Goal: Transaction & Acquisition: Purchase product/service

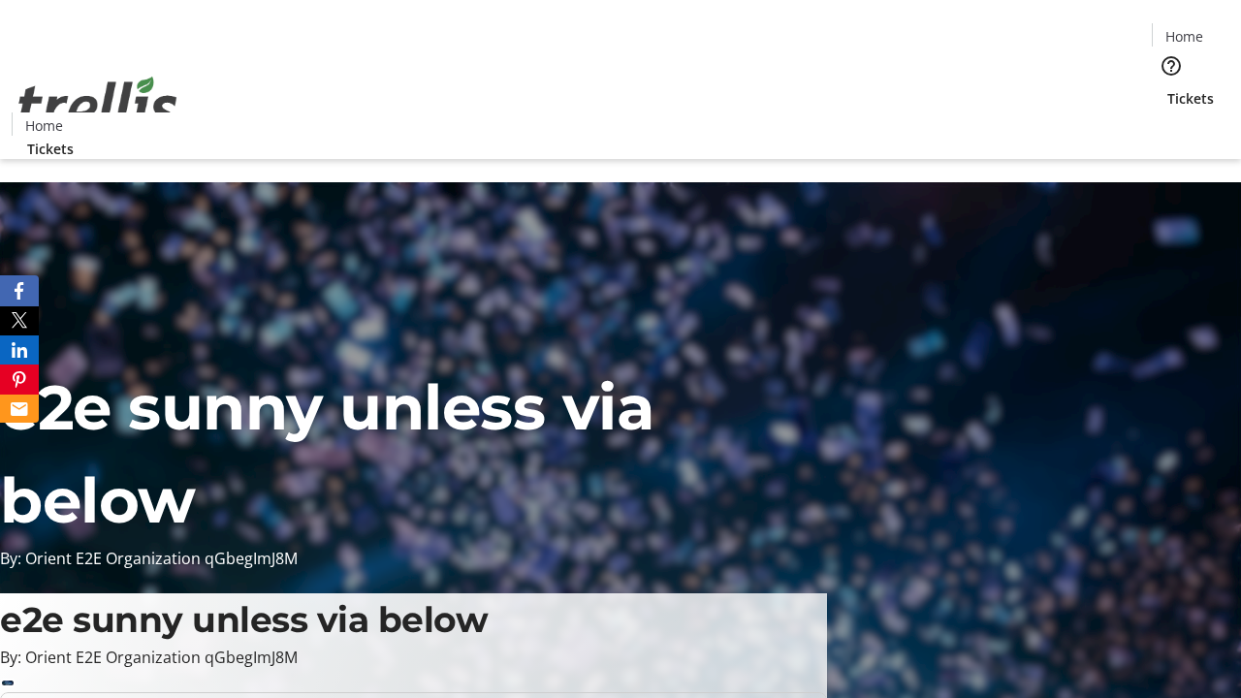
click at [1168, 88] on span "Tickets" at bounding box center [1191, 98] width 47 height 20
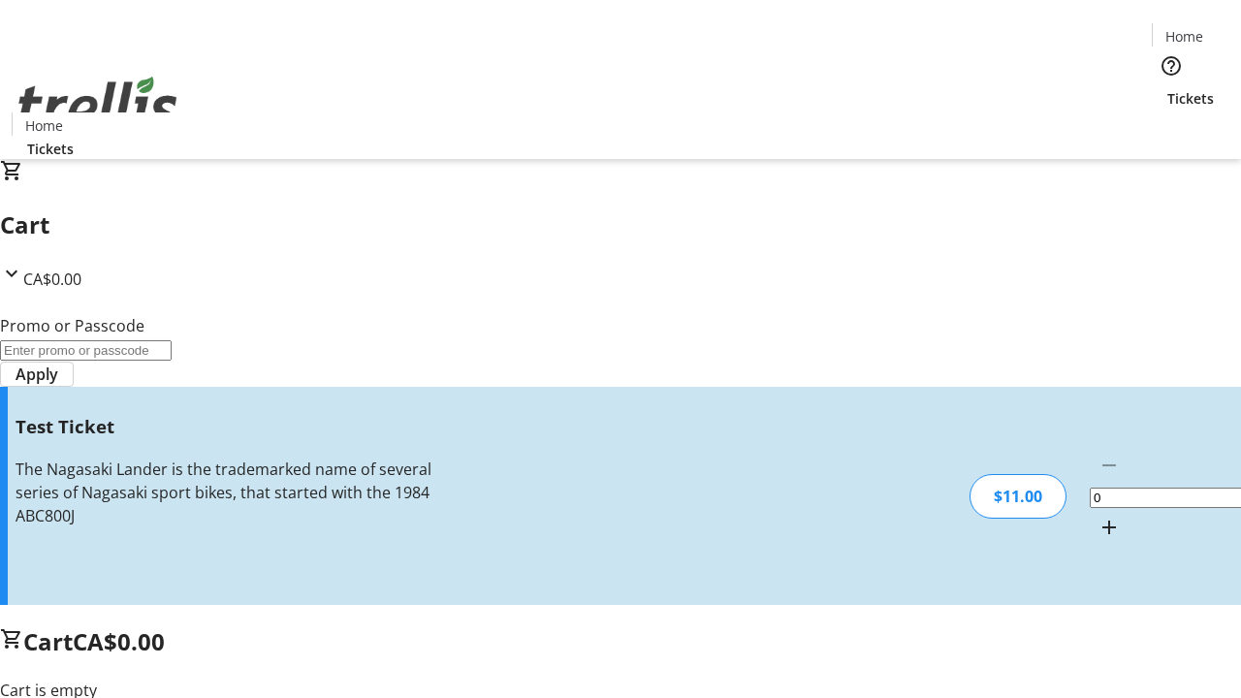
click at [1098, 516] on mat-icon "Increment by one" at bounding box center [1109, 527] width 23 height 23
type input "1"
type input "UNLOCK"
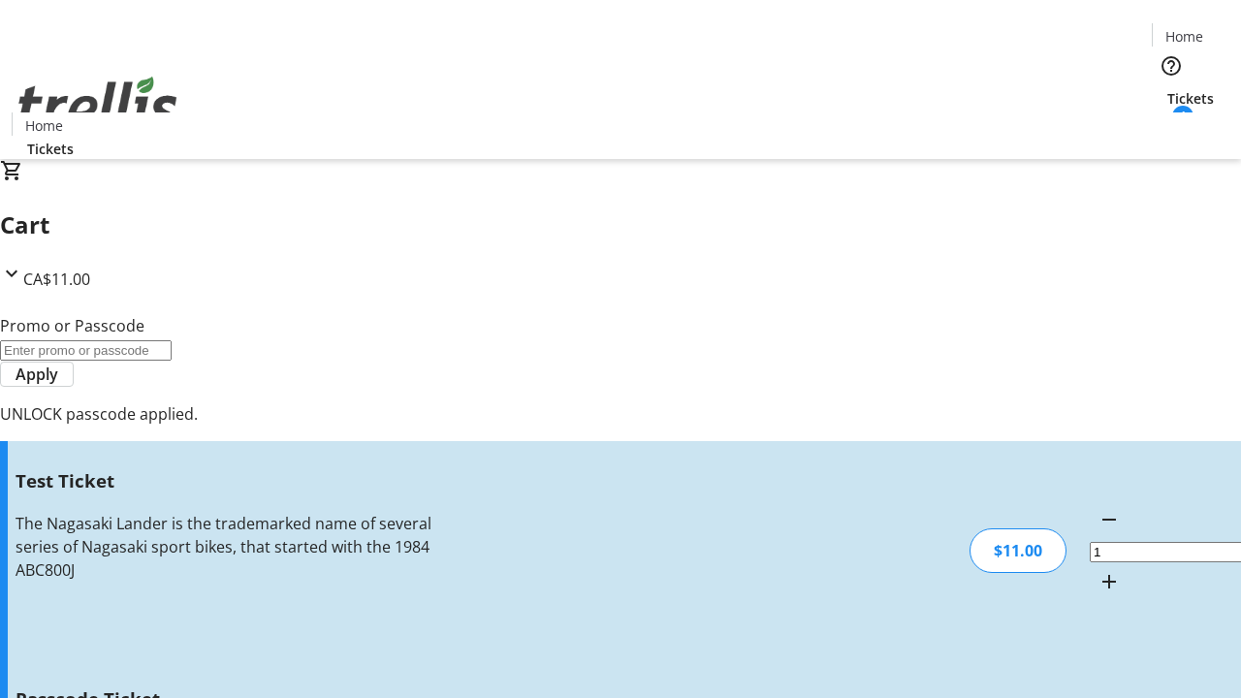
type input "5"
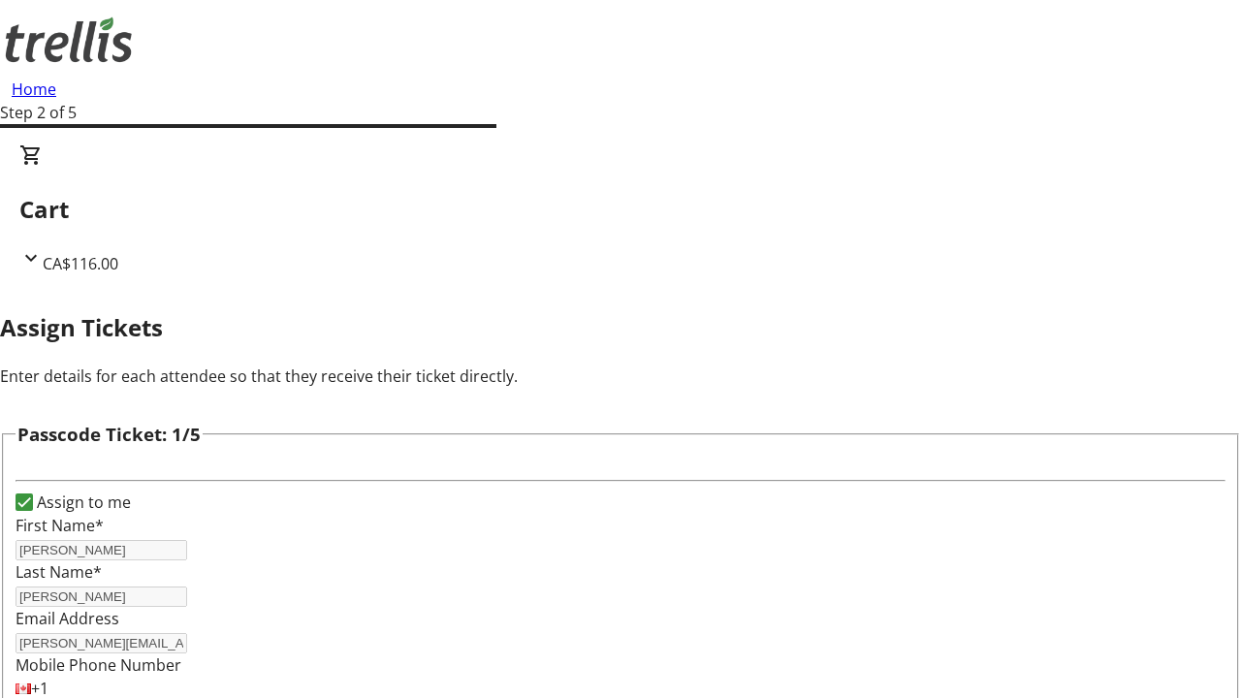
type input "[PERSON_NAME]"
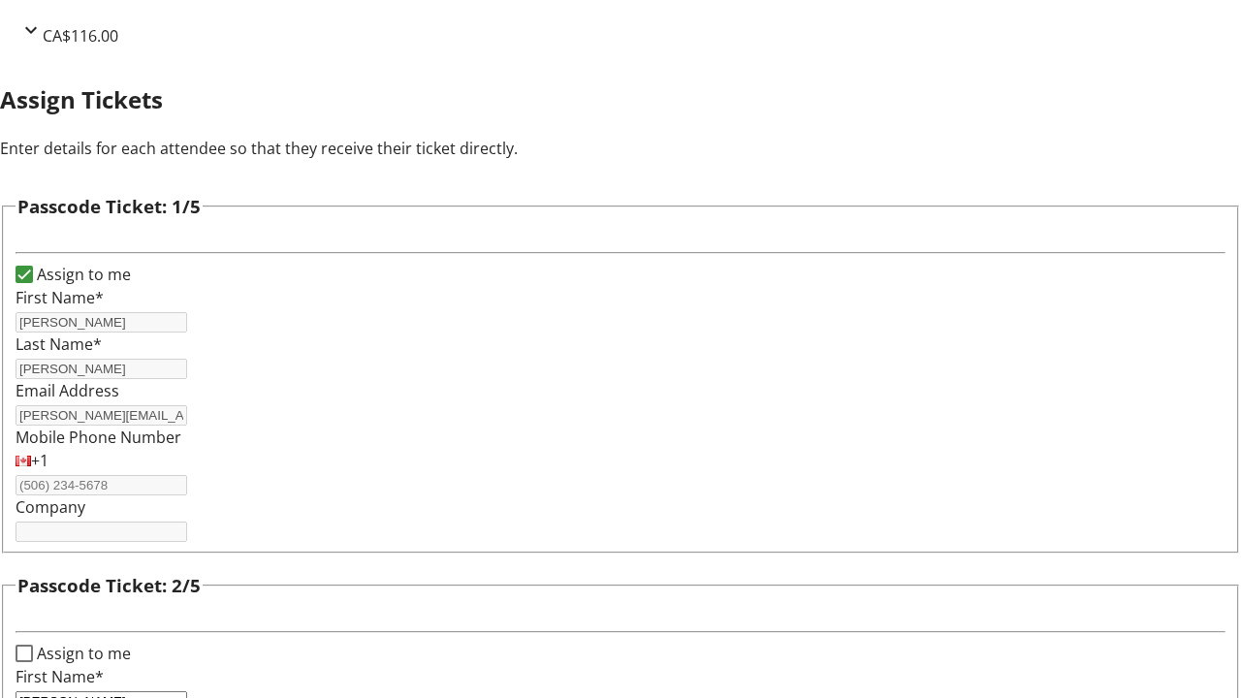
type input "[PERSON_NAME]"
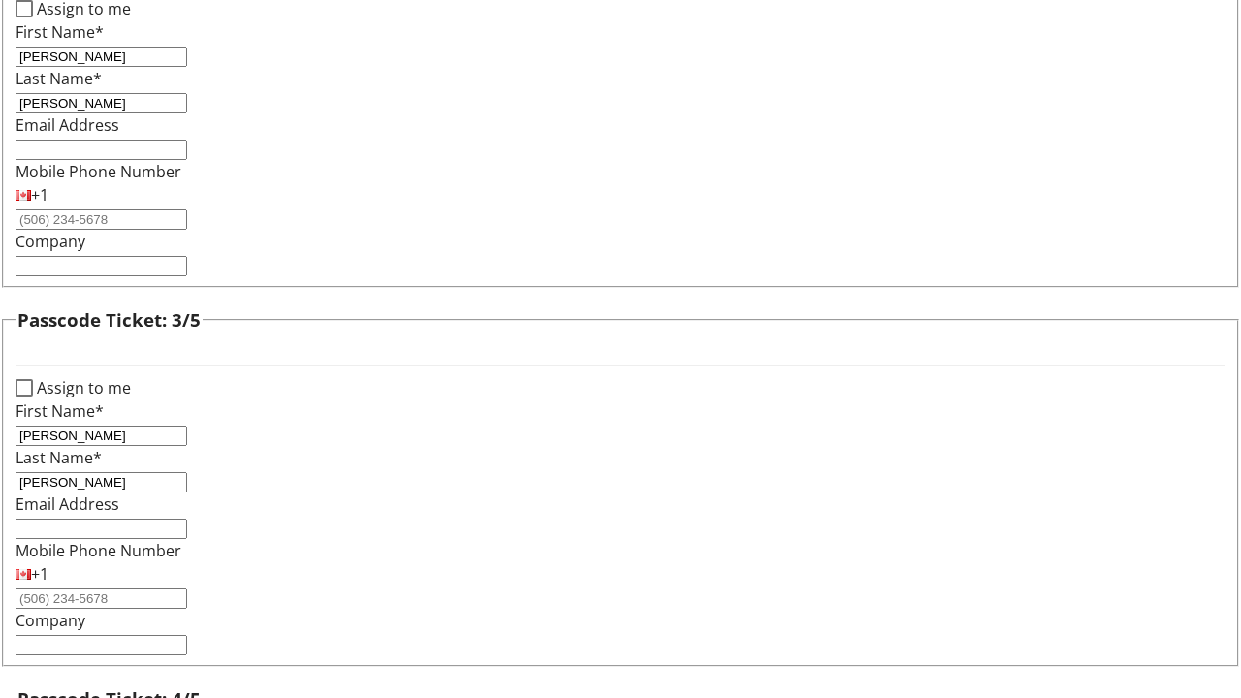
type input "[PERSON_NAME]"
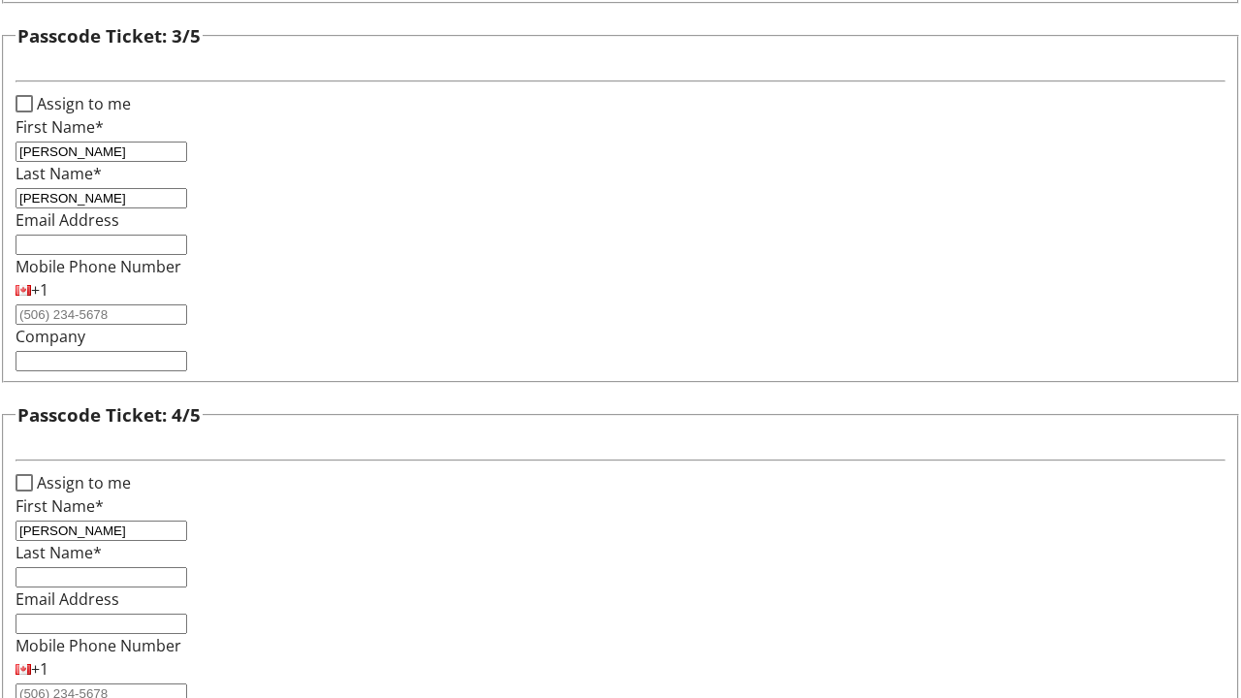
type input "[PERSON_NAME]"
checkbox input "true"
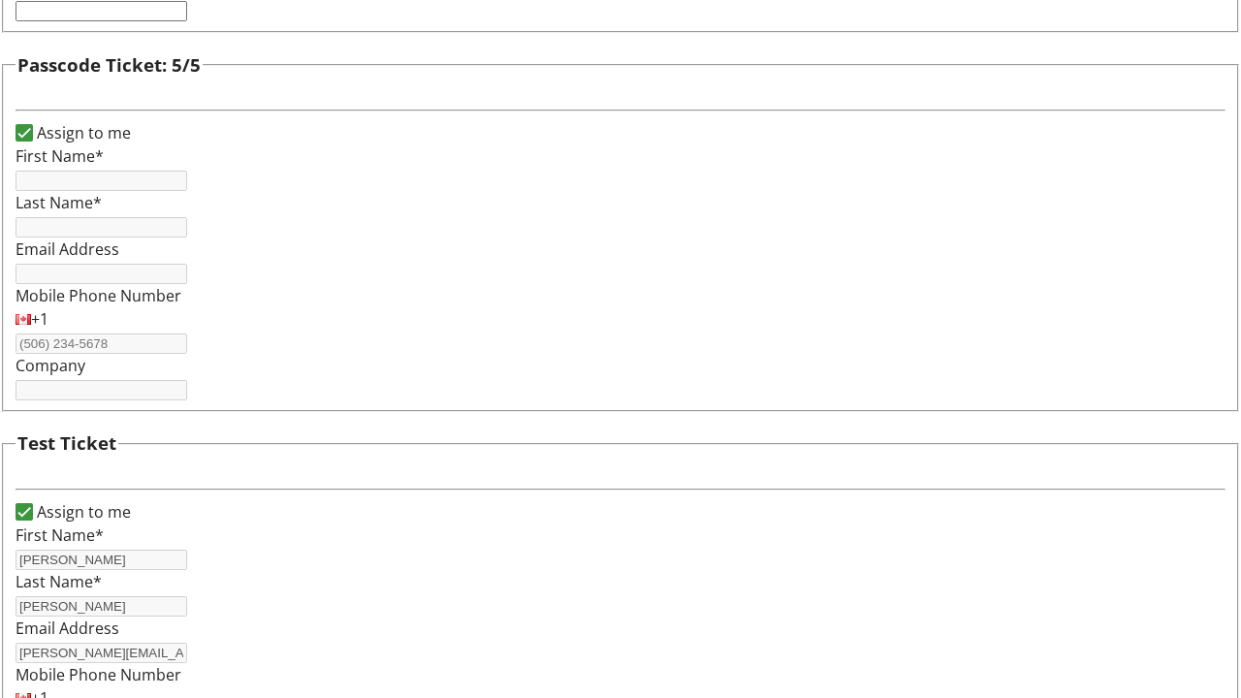
type input "[PERSON_NAME]"
type input "[PERSON_NAME][EMAIL_ADDRESS][DOMAIN_NAME]"
